Goal: Navigation & Orientation: Find specific page/section

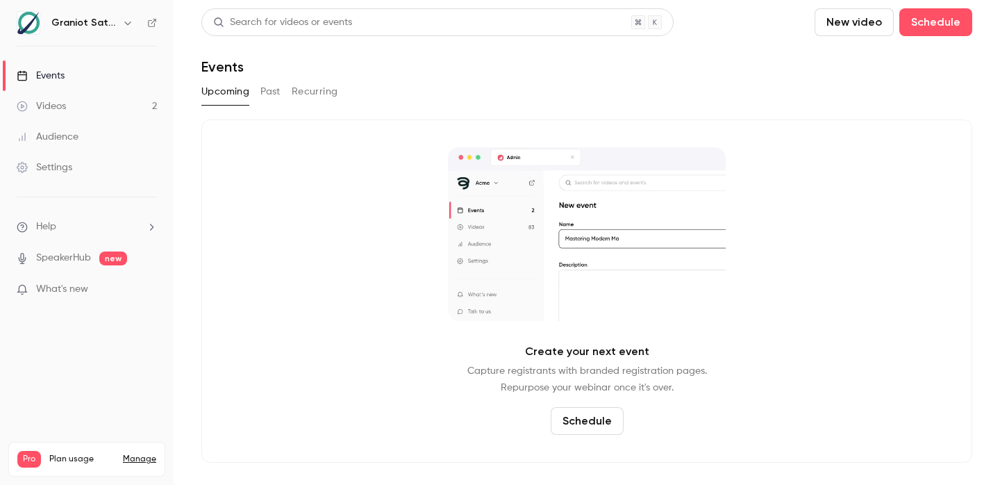
click at [137, 106] on link "Videos 2" at bounding box center [87, 106] width 174 height 31
